Goal: Information Seeking & Learning: Learn about a topic

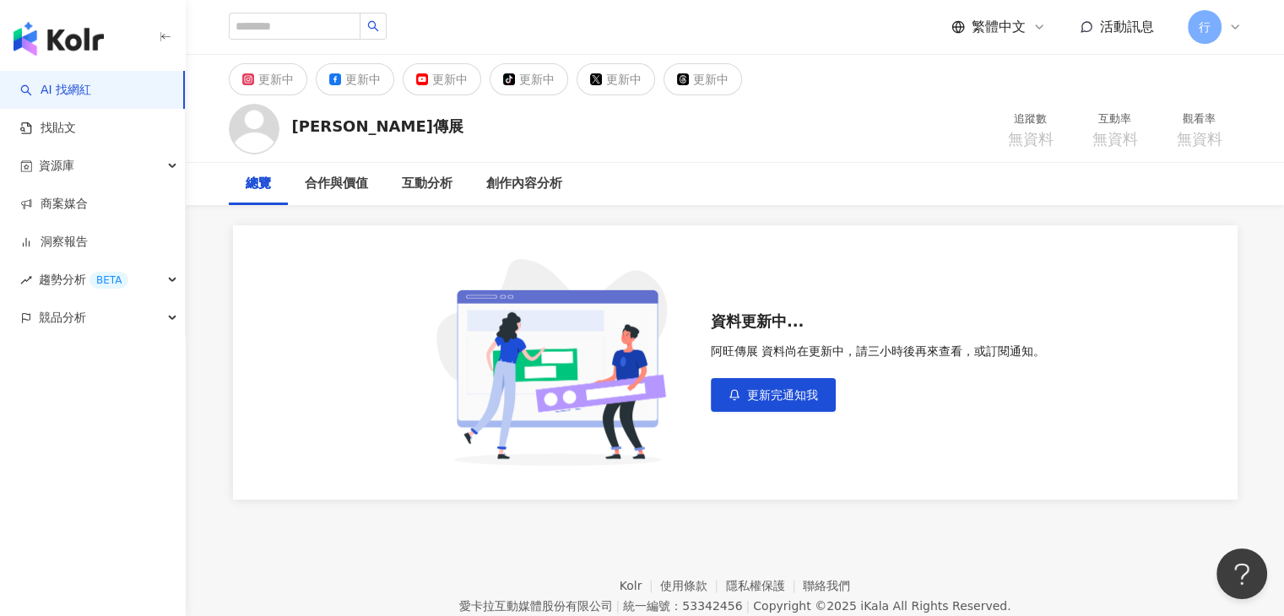
click at [738, 197] on div "總覽 合作與價值 互動分析 創作內容分析" at bounding box center [735, 184] width 1013 height 42
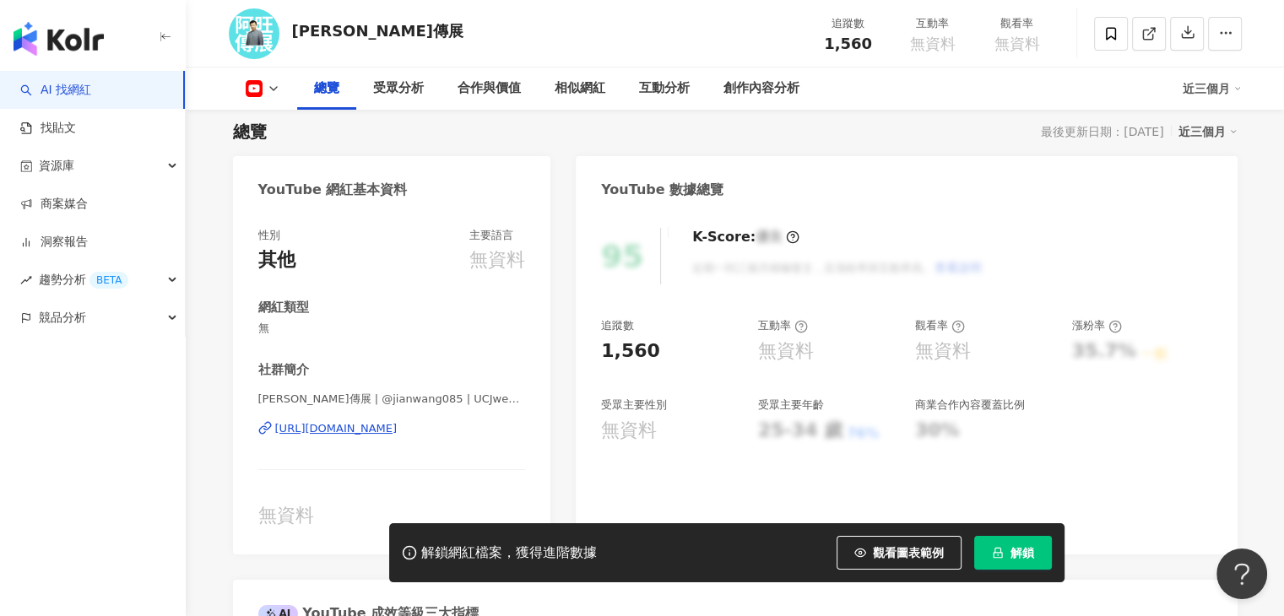
scroll to position [253, 0]
